Goal: Find contact information: Find contact information

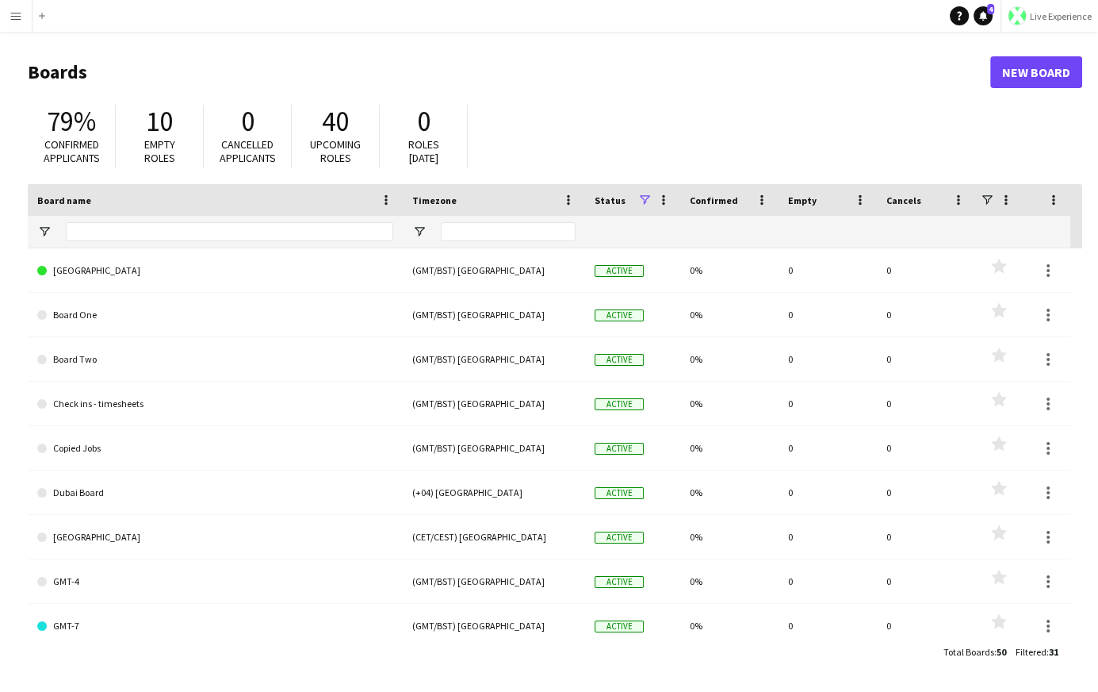
click at [1034, 22] on button "Live Experience" at bounding box center [1050, 16] width 98 height 32
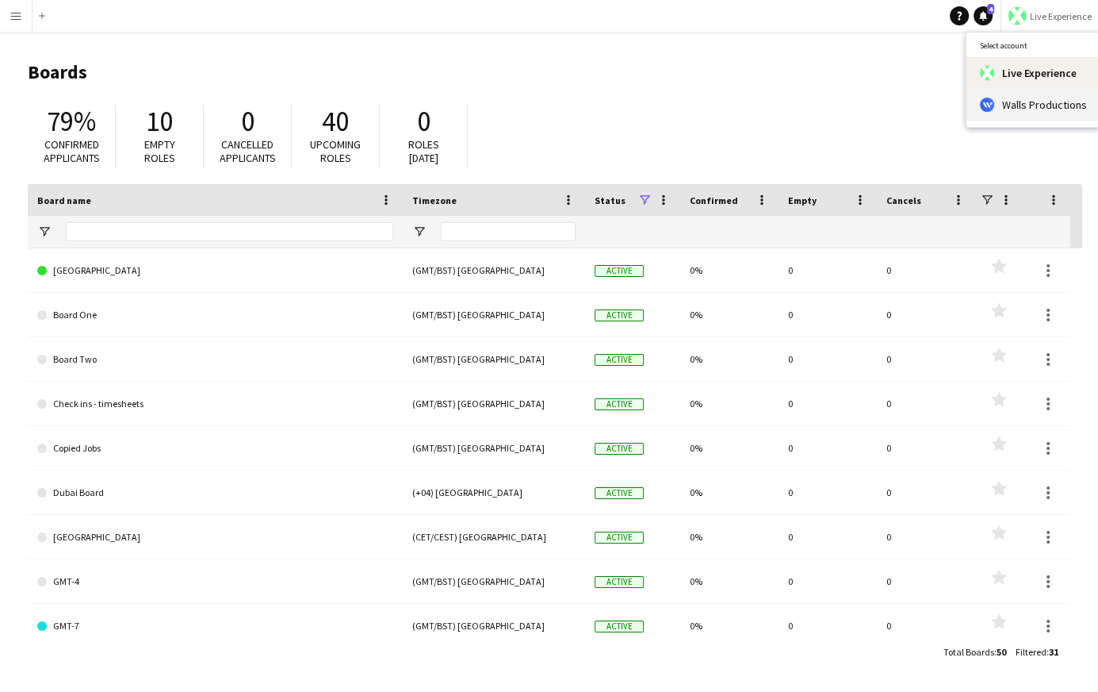
click at [1017, 102] on span "Walls Productions" at bounding box center [1044, 105] width 85 height 14
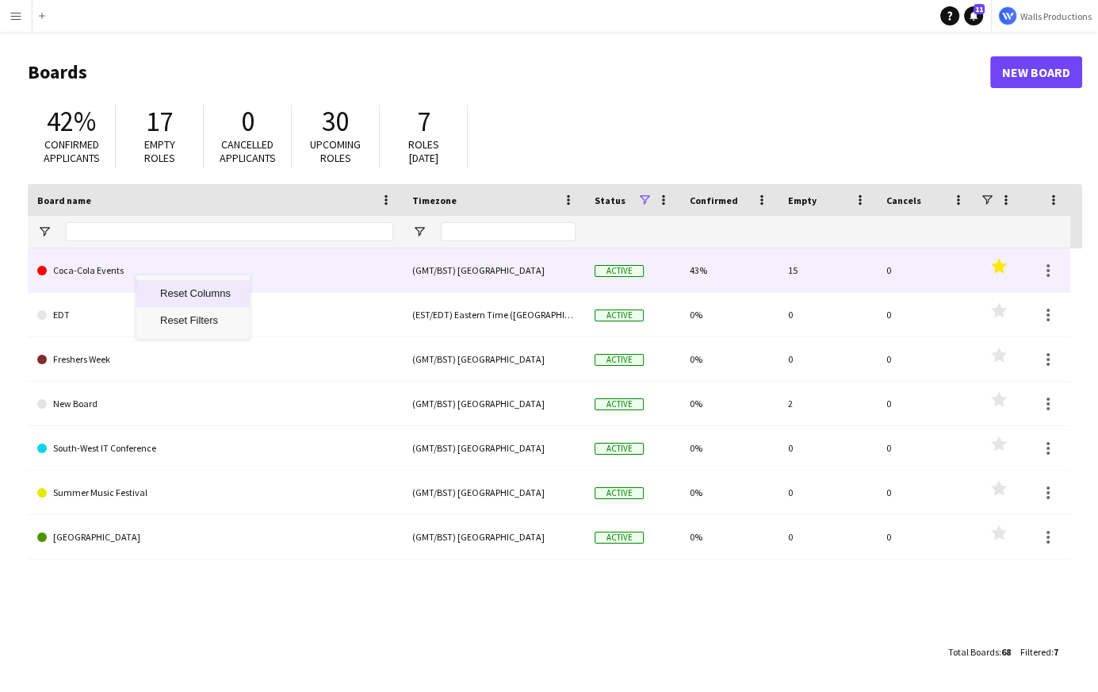
click at [97, 273] on link "Coca-Cola Events" at bounding box center [215, 270] width 356 height 44
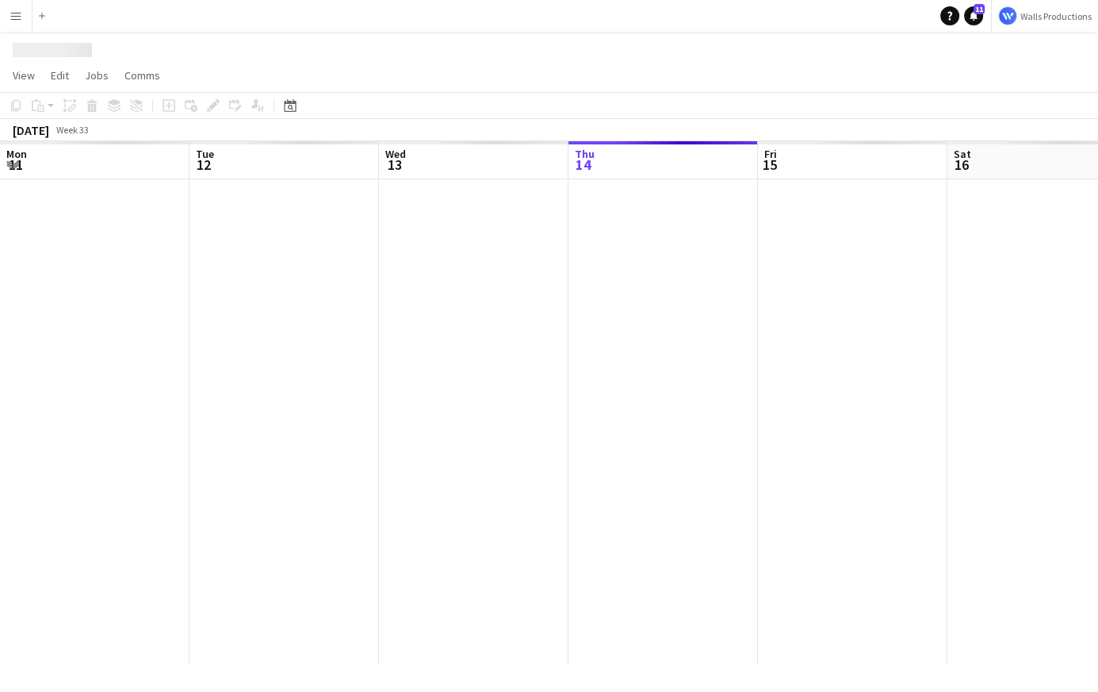
scroll to position [0, 379]
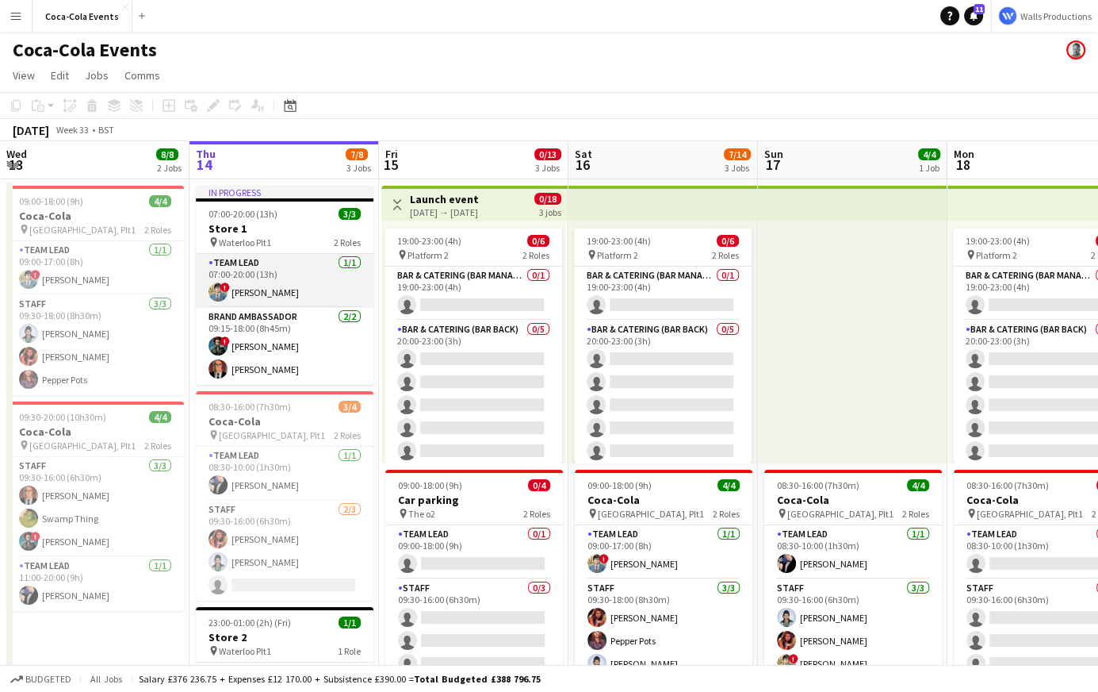
click at [261, 285] on app-card-role "Team Lead 1/1 07:00-20:00 (13h) ! Clark Kent" at bounding box center [285, 281] width 178 height 54
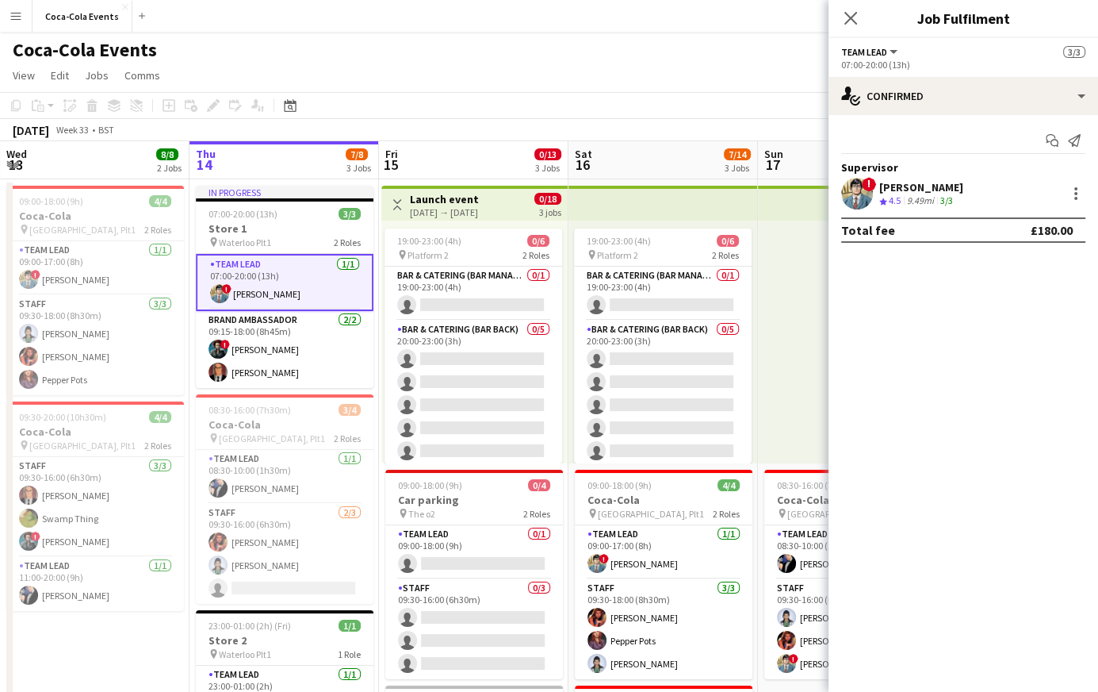
click at [887, 189] on div "Clark Kent" at bounding box center [921, 187] width 84 height 14
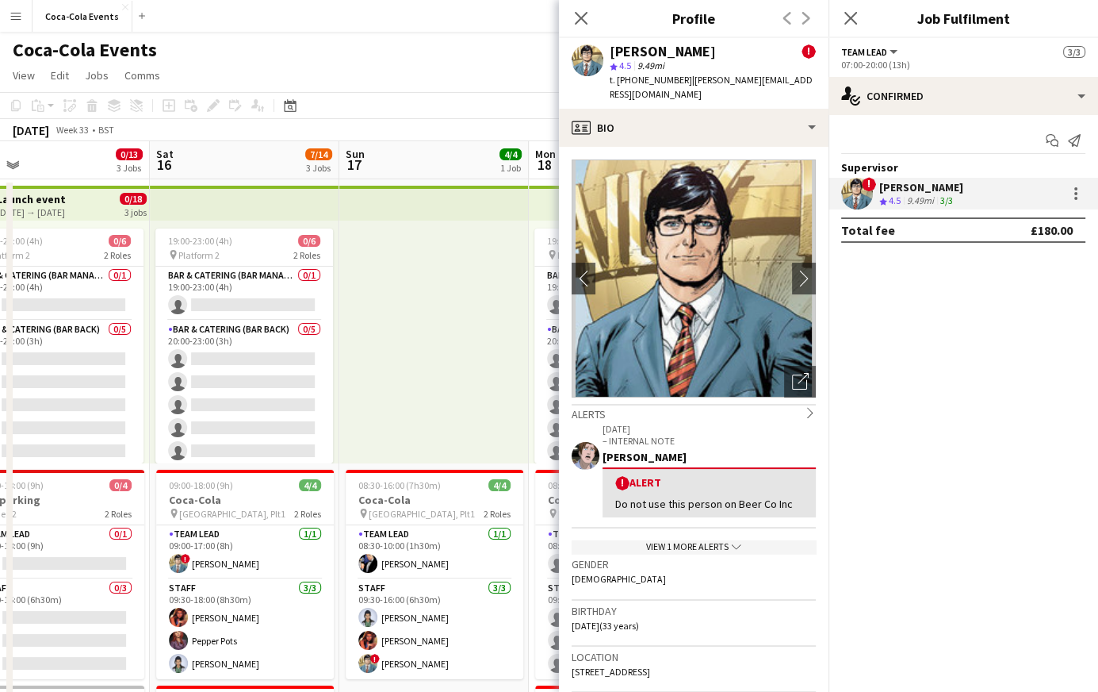
scroll to position [0, 638]
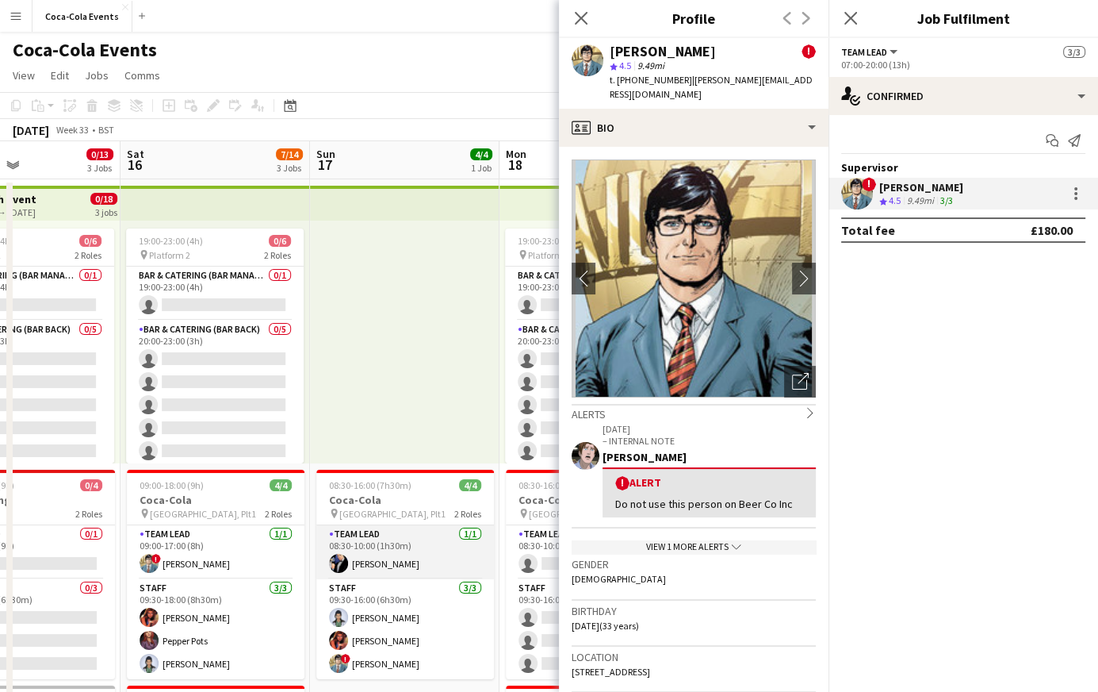
click at [377, 558] on app-card-role "Team Lead 1/1 08:30-10:00 (1h30m) Bruce Wayne" at bounding box center [405, 552] width 178 height 54
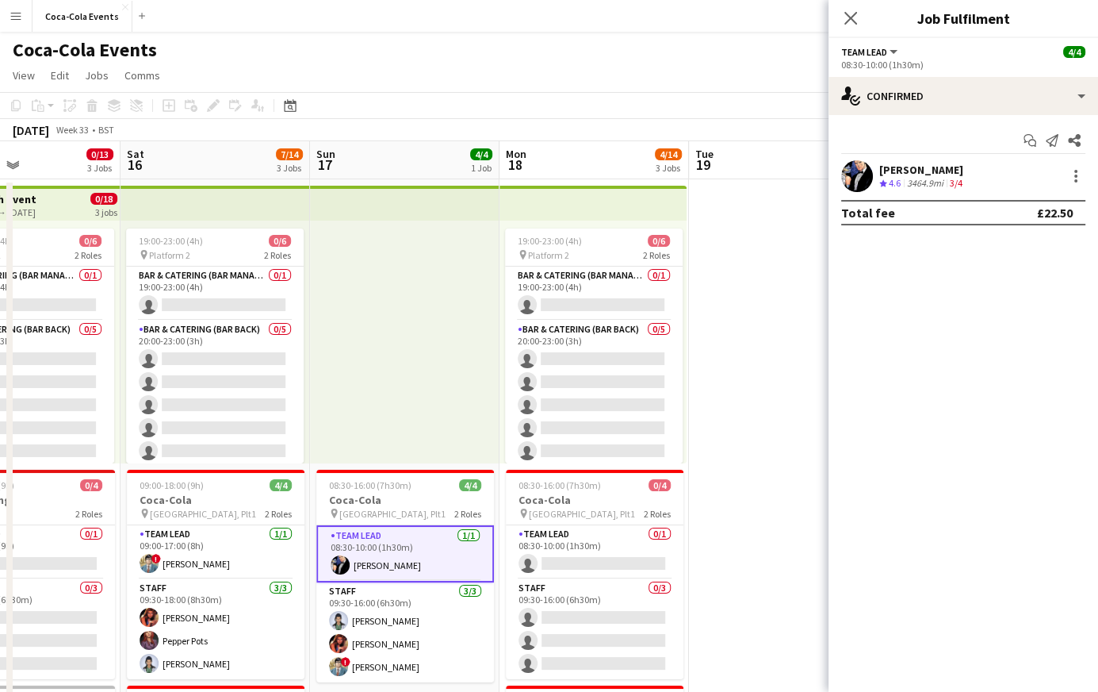
click at [918, 169] on div "Bruce Wayne" at bounding box center [922, 170] width 86 height 14
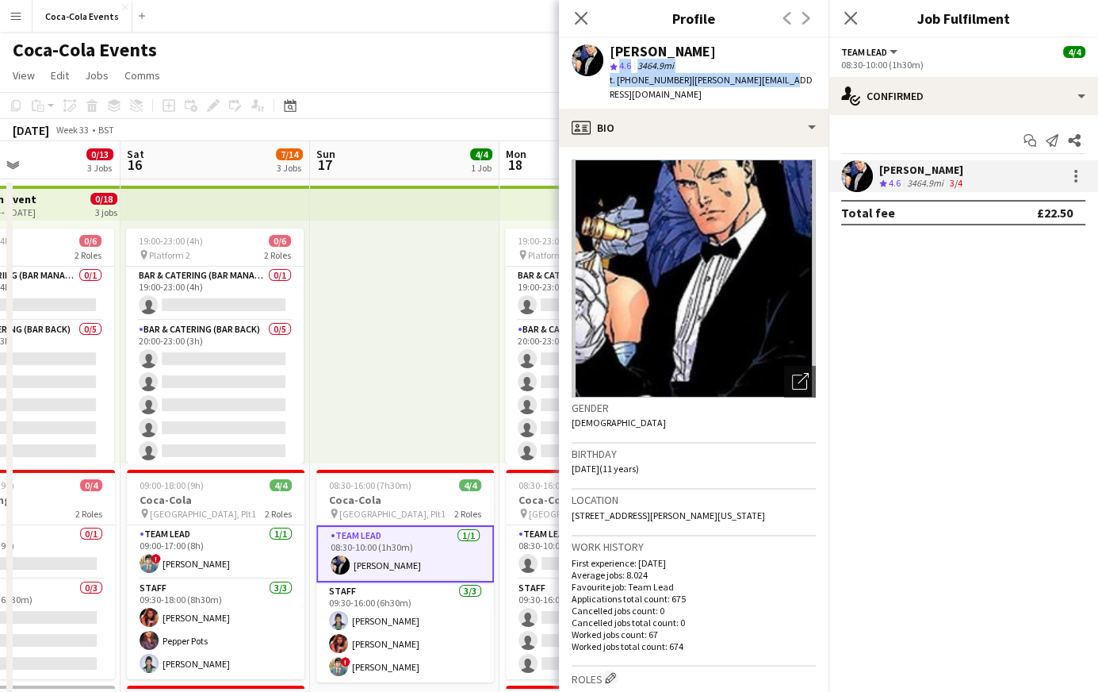
drag, startPoint x: 810, startPoint y: 51, endPoint x: 780, endPoint y: 73, distance: 37.4
click at [780, 73] on div "Bruce Wayne star 4.6 3464.9mi t. +4407700900222 | bruce+demo-vfetq@liveforce.co" at bounding box center [713, 73] width 206 height 58
click at [760, 92] on div "t. +4407700900222 | bruce+demo-vfetq@liveforce.co" at bounding box center [713, 87] width 206 height 29
